Goal: Task Accomplishment & Management: Use online tool/utility

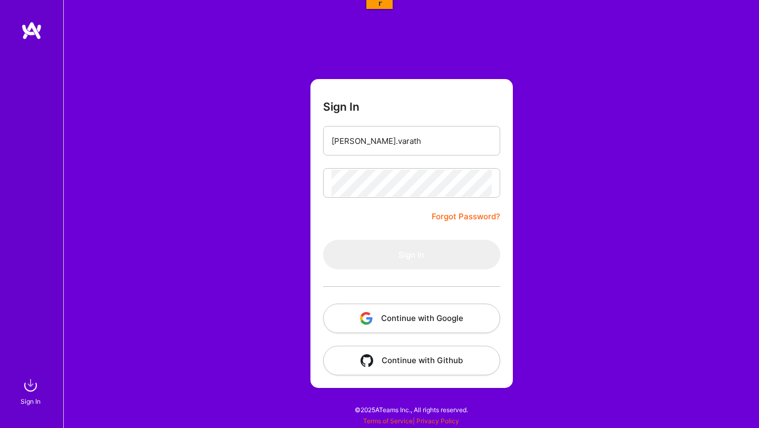
type input "[PERSON_NAME][EMAIL_ADDRESS][PERSON_NAME][DOMAIN_NAME]"
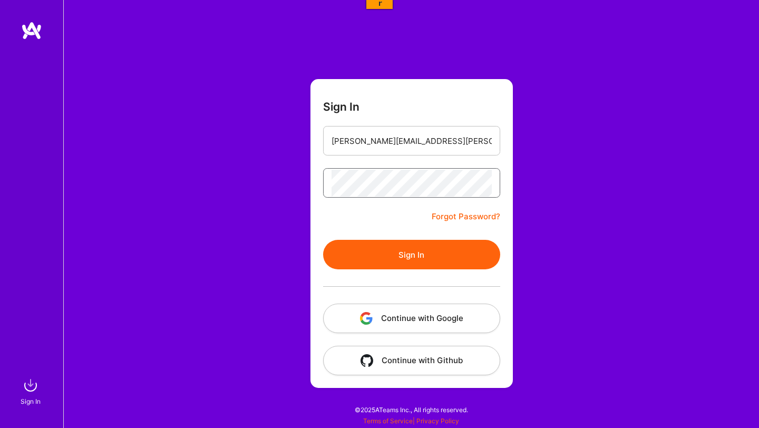
click at [323, 240] on button "Sign In" at bounding box center [411, 255] width 177 height 30
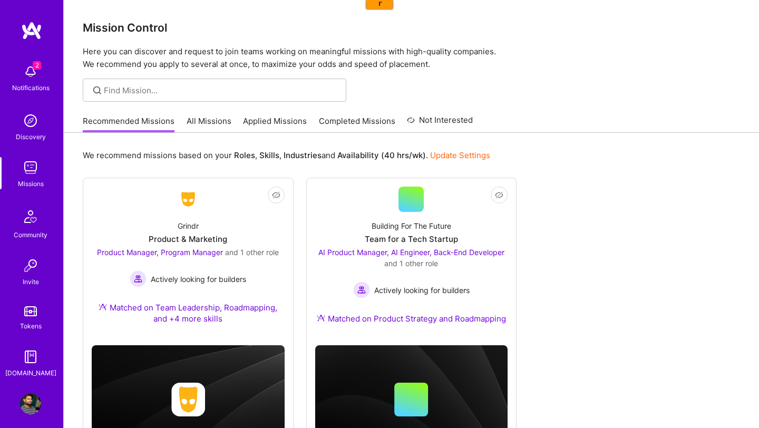
click at [38, 75] on img at bounding box center [30, 71] width 21 height 21
click at [567, 167] on div "2 2 Notifications Discovery Missions Community Invite Tokens [DOMAIN_NAME] Prof…" at bounding box center [379, 241] width 759 height 483
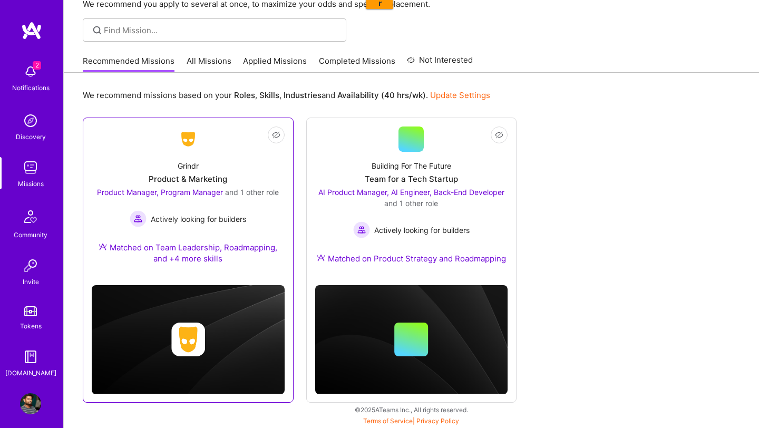
click at [198, 189] on span "Product Manager, Program Manager" at bounding box center [160, 192] width 126 height 9
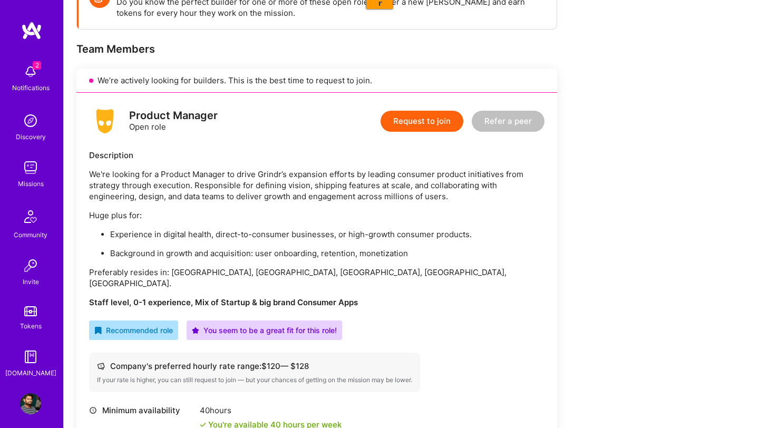
scroll to position [224, 0]
